Goal: Communication & Community: Answer question/provide support

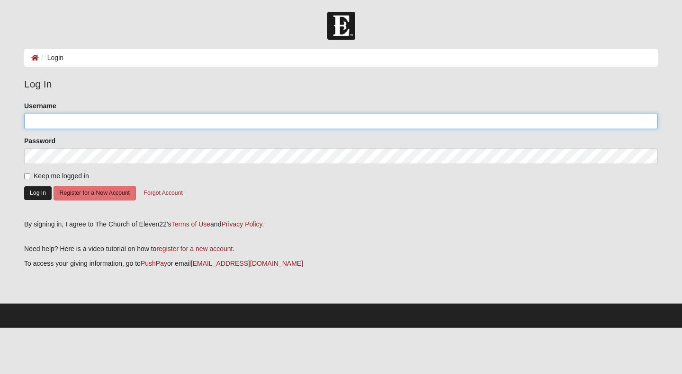
type input "marylouiseweber"
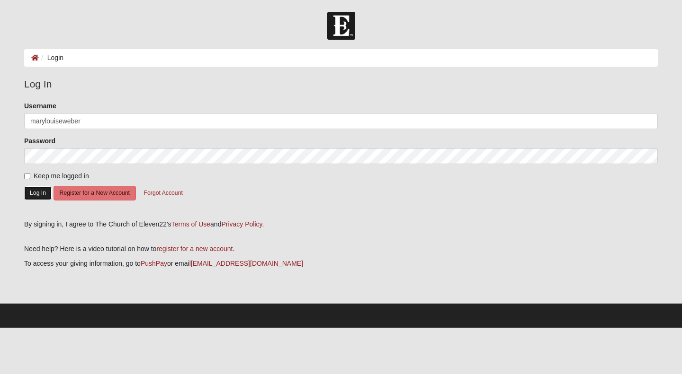
click at [38, 194] on button "Log In" at bounding box center [37, 194] width 27 height 14
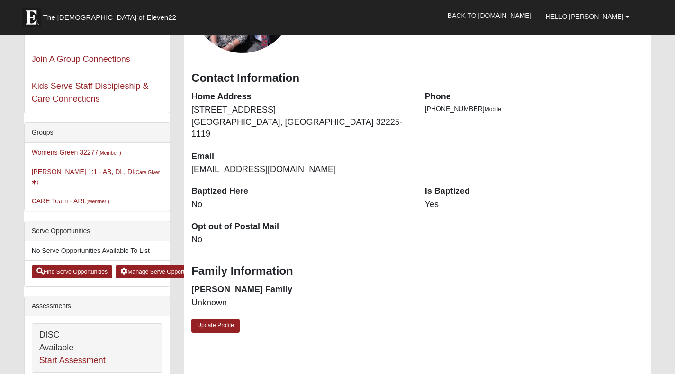
scroll to position [138, 0]
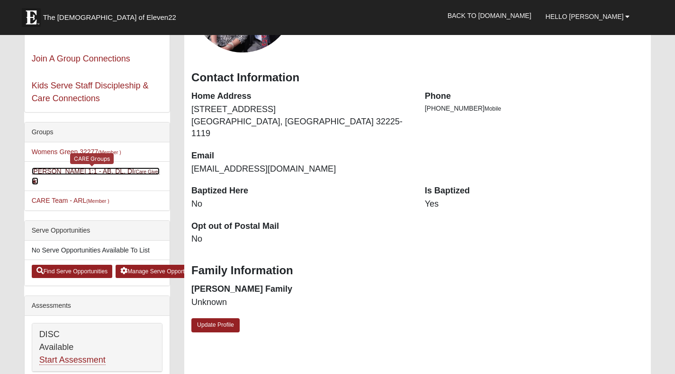
click at [89, 171] on link "Mary Weber 1:1 - AB, DL, DI (Care Giver )" at bounding box center [96, 177] width 128 height 18
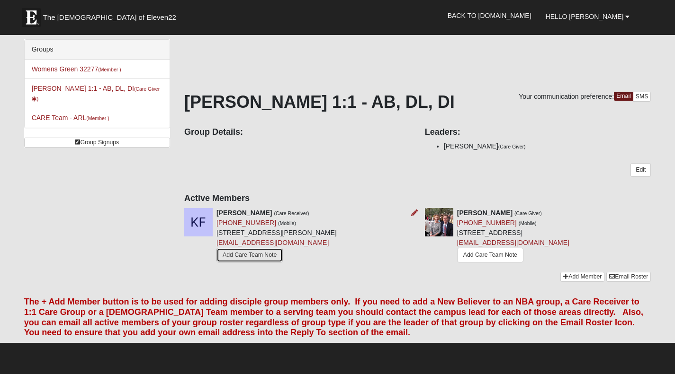
click at [249, 250] on link "Add Care Team Note" at bounding box center [249, 255] width 66 height 15
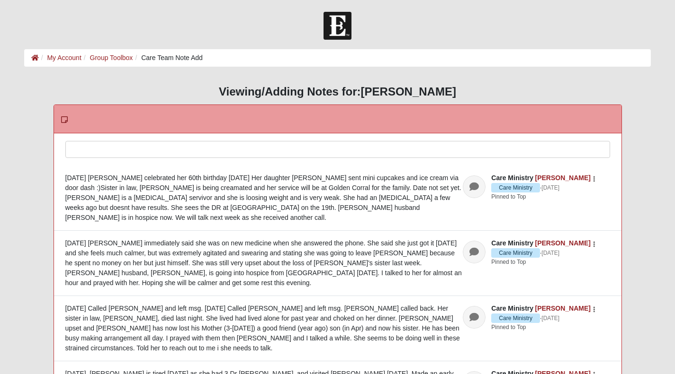
click at [89, 148] on div at bounding box center [338, 163] width 544 height 42
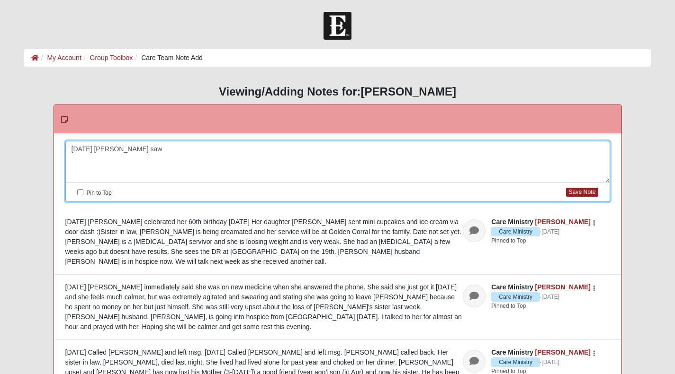
click at [80, 142] on div "8/14/25 Kate saw" at bounding box center [338, 163] width 544 height 42
click at [127, 148] on div "8/14/25 Kate saw" at bounding box center [338, 163] width 544 height 42
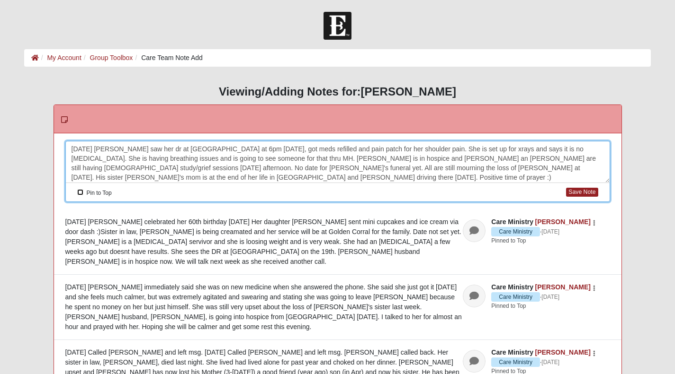
click at [79, 191] on input "Pin to Top" at bounding box center [80, 192] width 6 height 6
click at [584, 191] on button "Save Note" at bounding box center [582, 192] width 32 height 9
checkbox input "false"
